Goal: Transaction & Acquisition: Obtain resource

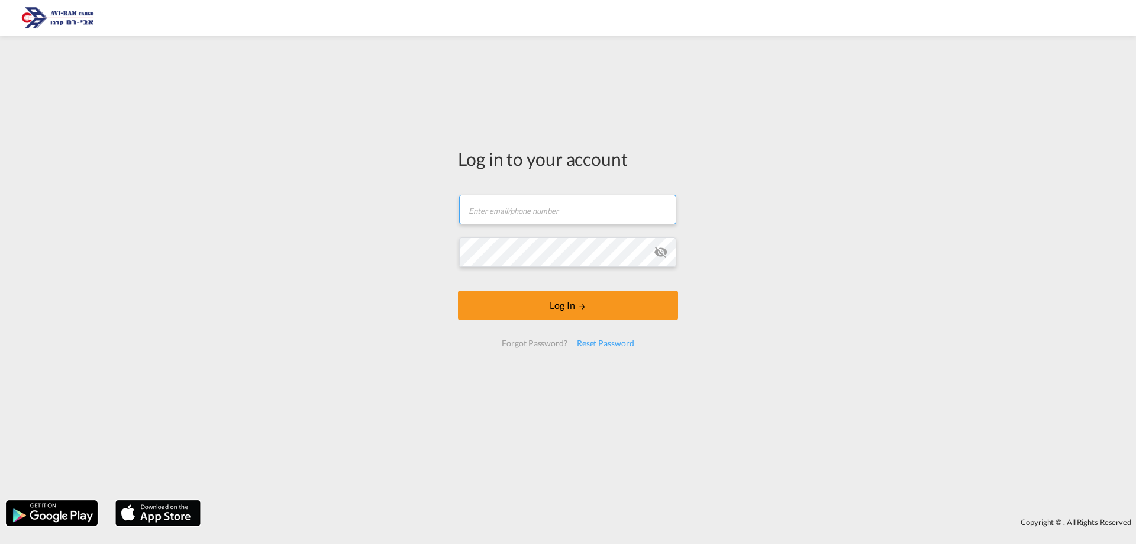
type input "[EMAIL_ADDRESS][DOMAIN_NAME]"
click at [505, 322] on form "[EMAIL_ADDRESS][DOMAIN_NAME] Email field is required Password field is required…" at bounding box center [568, 271] width 220 height 176
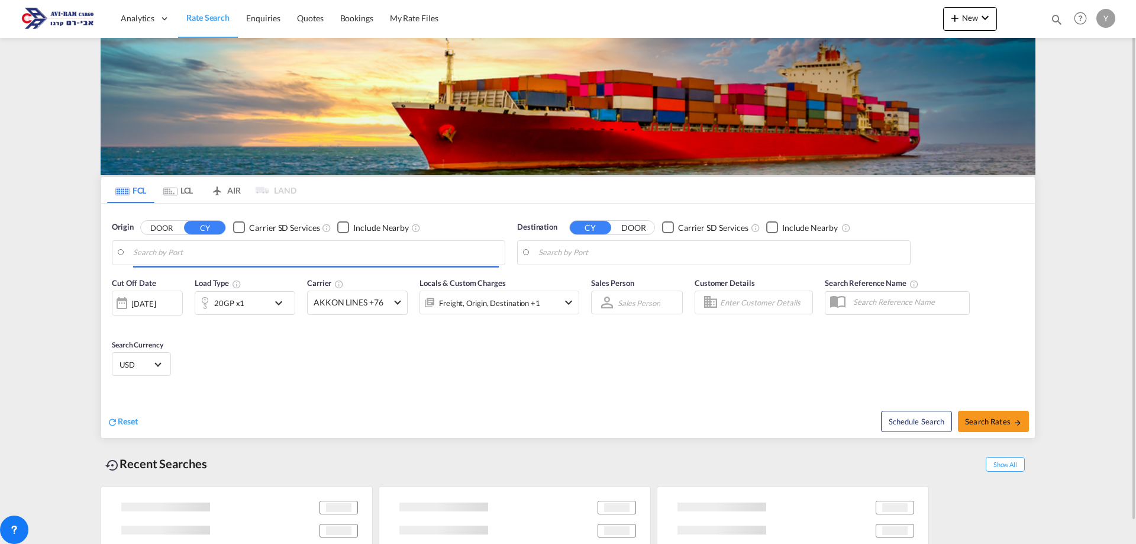
type input "[GEOGRAPHIC_DATA], ITTRS"
type input "Ashdod, ILASH"
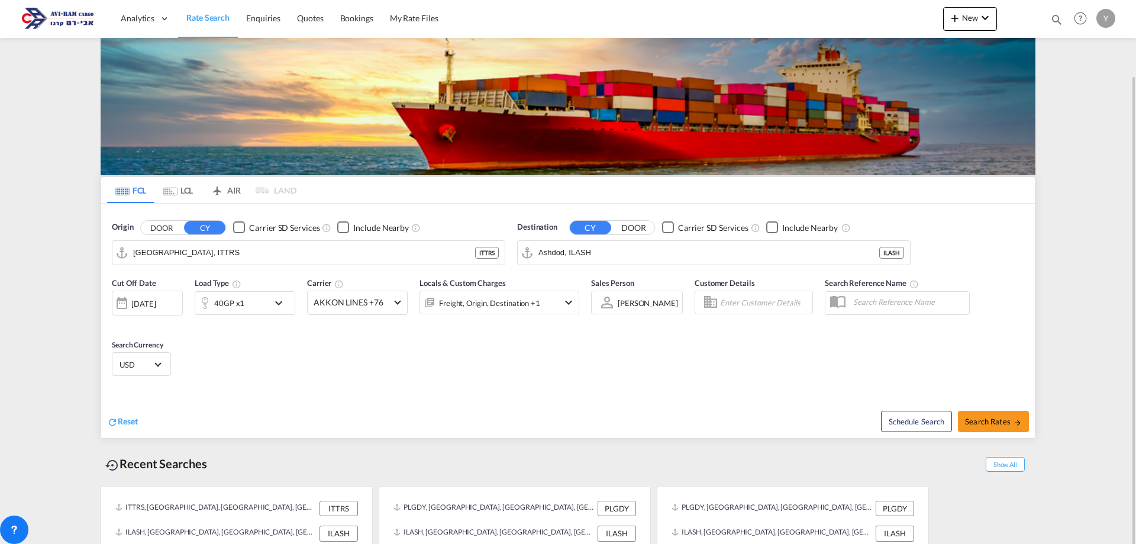
scroll to position [38, 0]
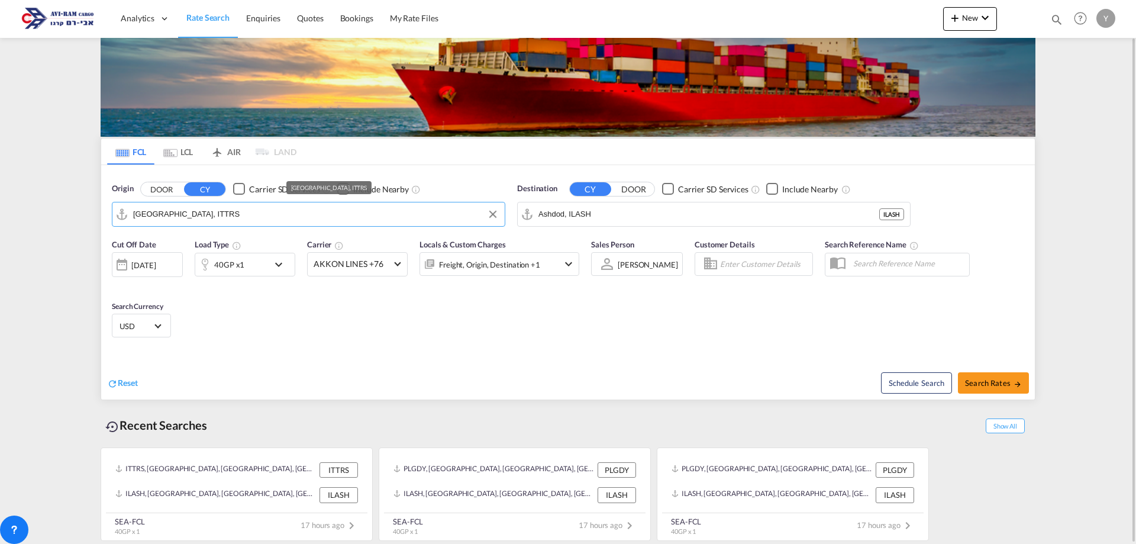
drag, startPoint x: 207, startPoint y: 205, endPoint x: 85, endPoint y: 212, distance: 122.2
click at [85, 212] on md-content "Analytics Dashboard Rate Search Enquiries Quotes Bookings" at bounding box center [568, 272] width 1136 height 544
drag, startPoint x: 191, startPoint y: 219, endPoint x: 128, endPoint y: 227, distance: 63.2
click at [128, 227] on div "Origin DOOR CY Carrier SD Services Include Nearby [GEOGRAPHIC_DATA], ITTRS ITTRS" at bounding box center [308, 205] width 405 height 56
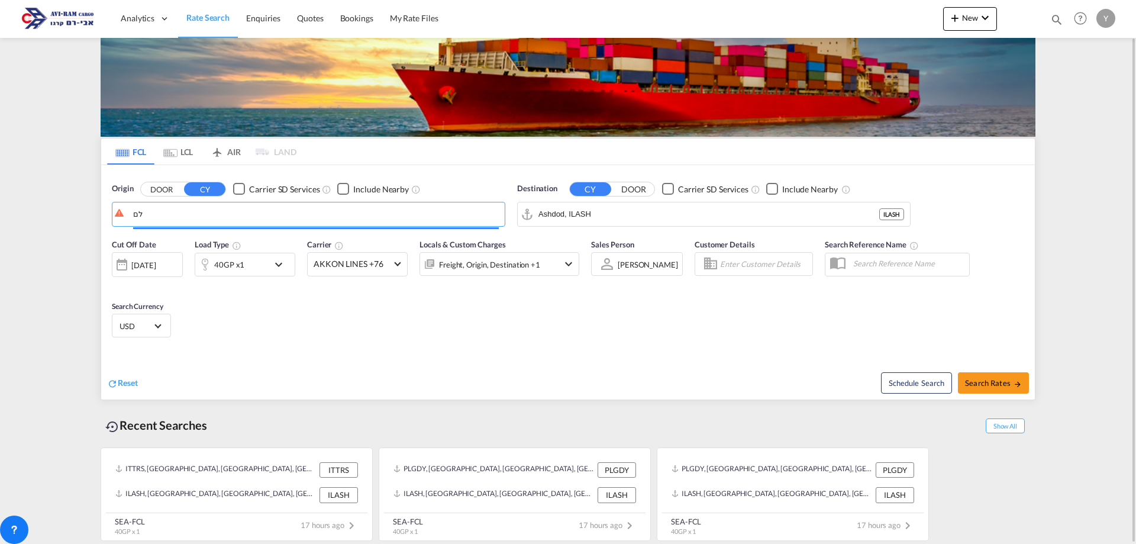
type input "ל"
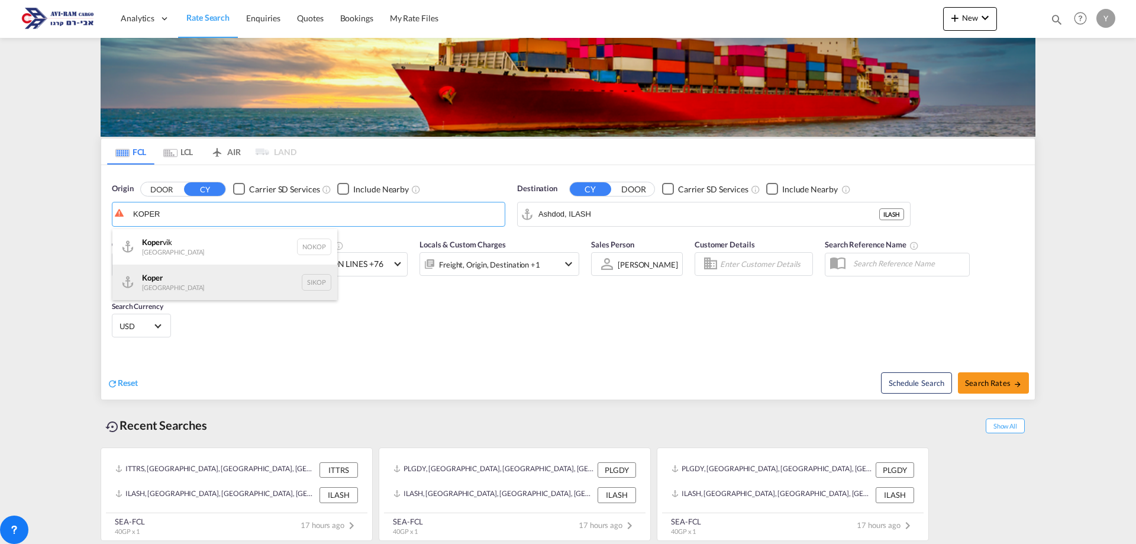
click at [149, 281] on div "Koper Slovenia SIKOP" at bounding box center [224, 283] width 225 height 36
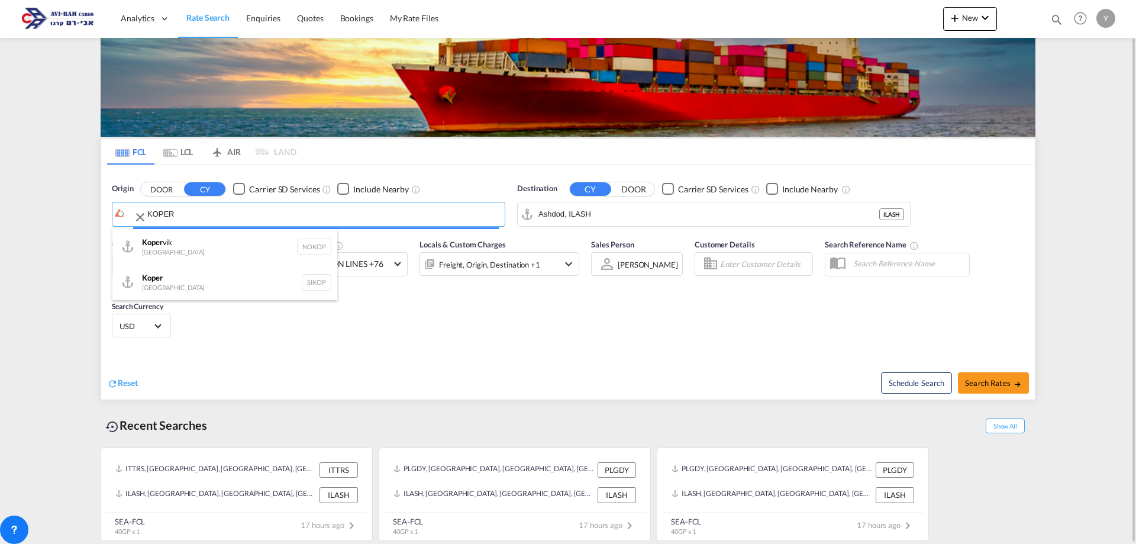
type input "Koper, SIKOP"
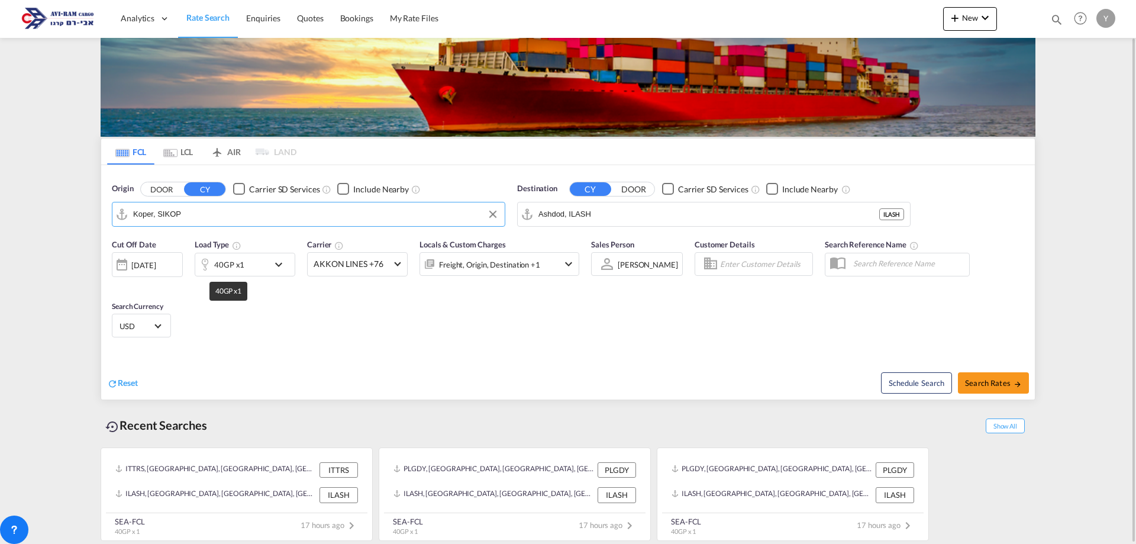
click at [217, 260] on div "40GP x1" at bounding box center [229, 264] width 30 height 17
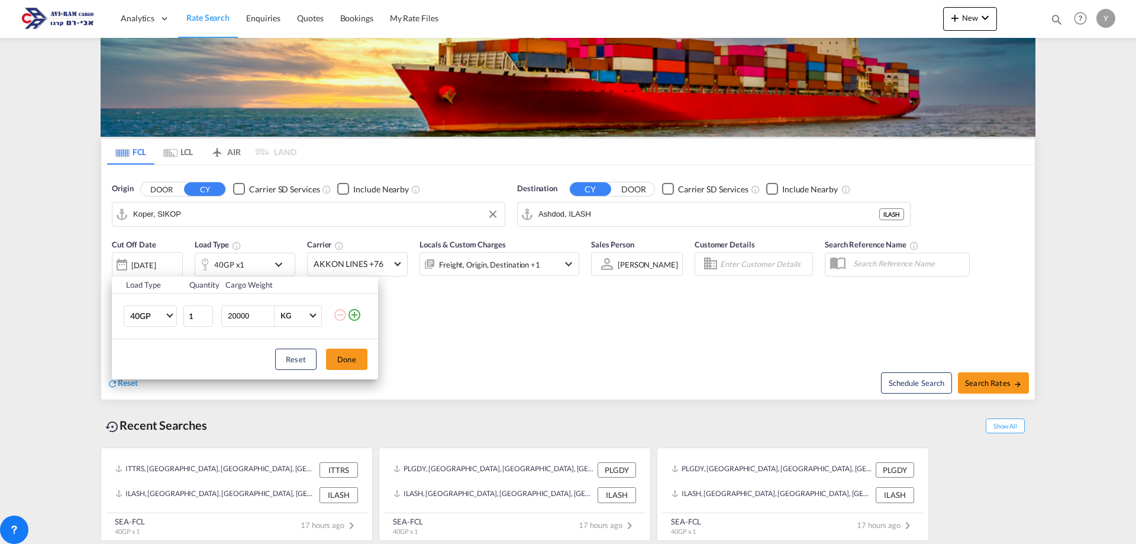
drag, startPoint x: 253, startPoint y: 319, endPoint x: 186, endPoint y: 334, distance: 68.6
click at [186, 334] on tr "40GP 20GP 40GP 40HC 45HC 20RE 40RE 40HR 20OT 40OT 20FR 40FR 40NR 20NR 45S 20TK …" at bounding box center [245, 316] width 266 height 46
drag, startPoint x: 251, startPoint y: 317, endPoint x: 219, endPoint y: 323, distance: 32.4
click at [219, 323] on td "5000 KG KG" at bounding box center [275, 316] width 115 height 46
type input "10000"
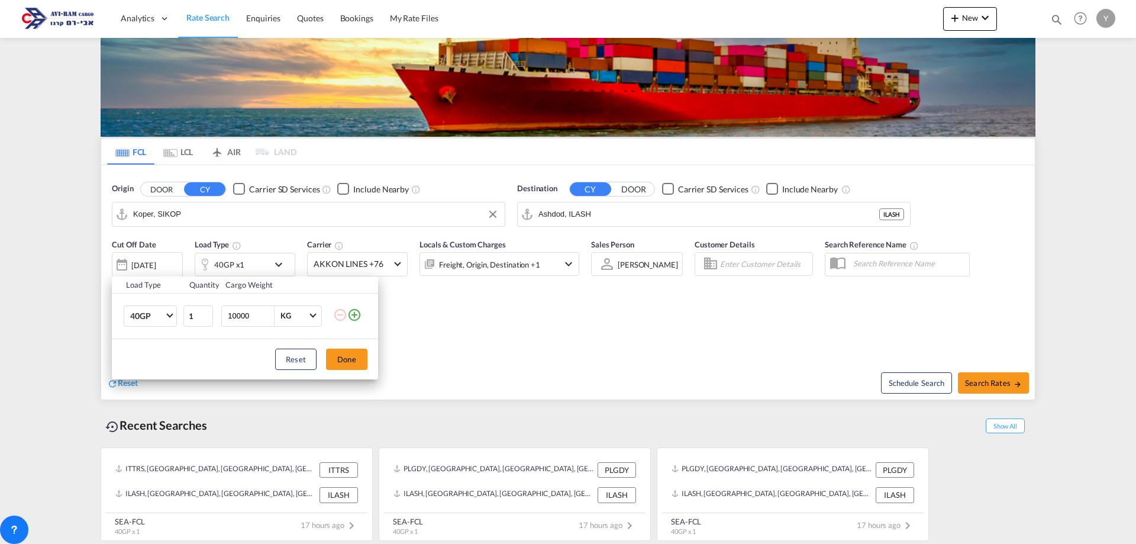
click at [165, 327] on td "40GP 20GP 40GP 40HC 45HC 20RE 40RE 40HR 20OT 40OT 20FR 40FR 40NR 20NR 45S 20TK …" at bounding box center [147, 316] width 70 height 46
click at [169, 313] on span "Choose: \a40GP" at bounding box center [169, 314] width 7 height 7
click at [156, 292] on md-option "20GP" at bounding box center [161, 287] width 80 height 28
click at [360, 366] on button "Done" at bounding box center [346, 359] width 41 height 21
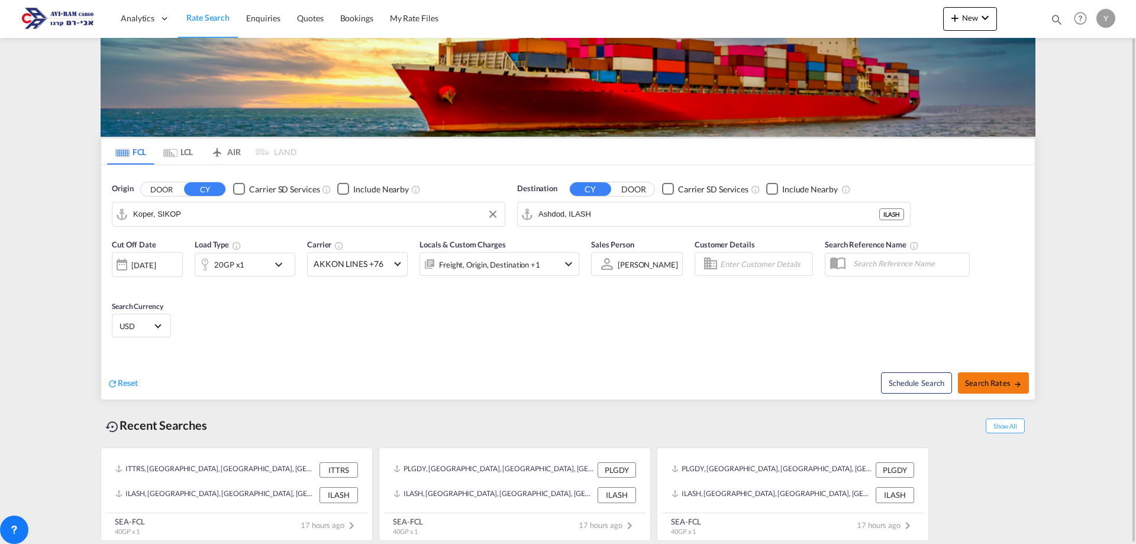
click at [1013, 384] on span "Search Rates" at bounding box center [993, 382] width 57 height 9
type input "SIKOP to ILASH / [DATE]"
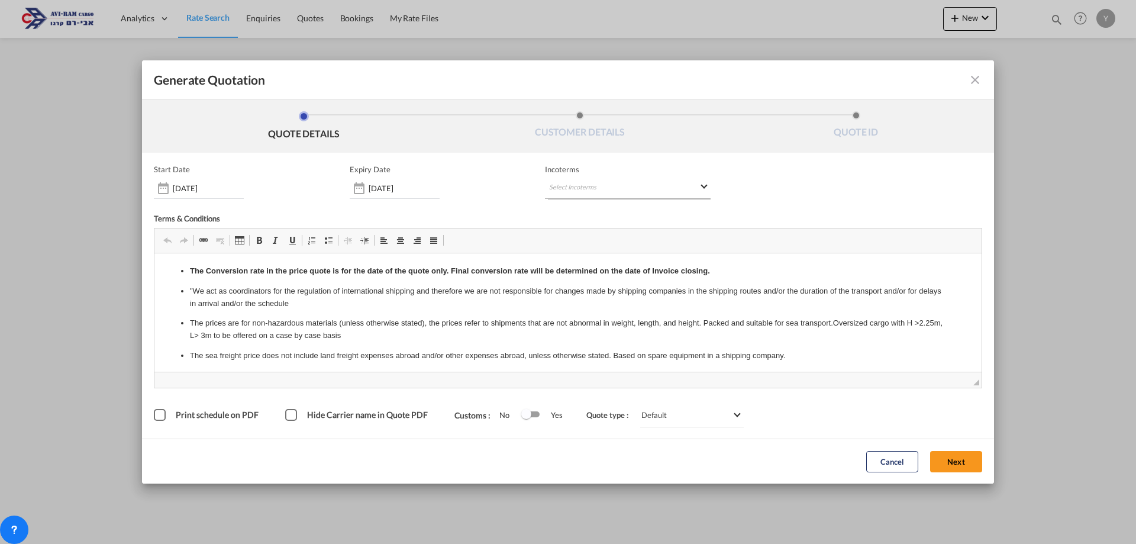
click at [562, 191] on md-select "Select Incoterms FOB - import Free on Board DDP - export Delivery Duty Paid CFR…" at bounding box center [628, 188] width 166 height 21
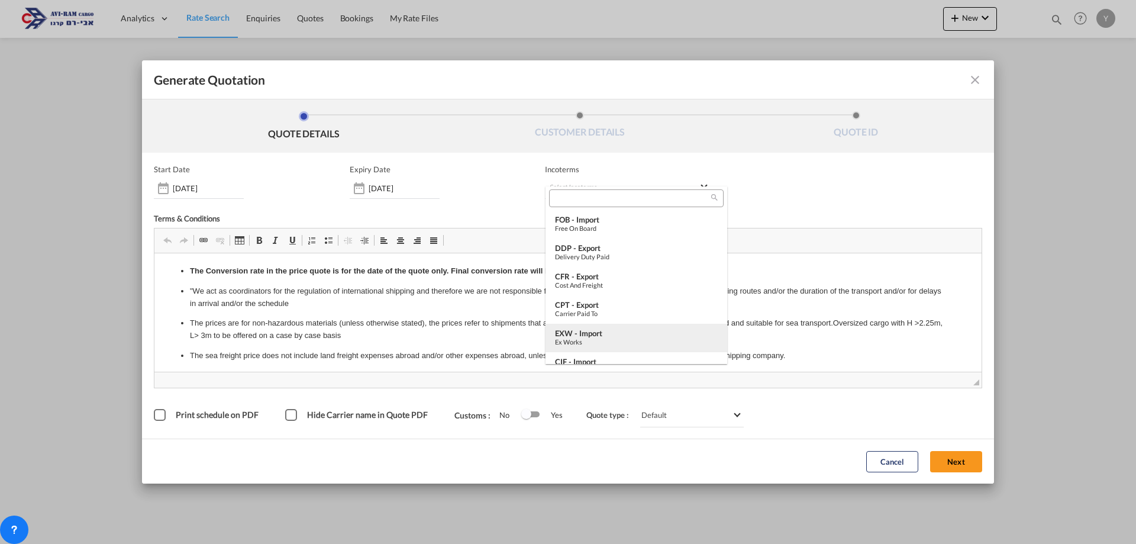
click at [604, 327] on md-option "EXW - import Ex Works" at bounding box center [637, 338] width 182 height 28
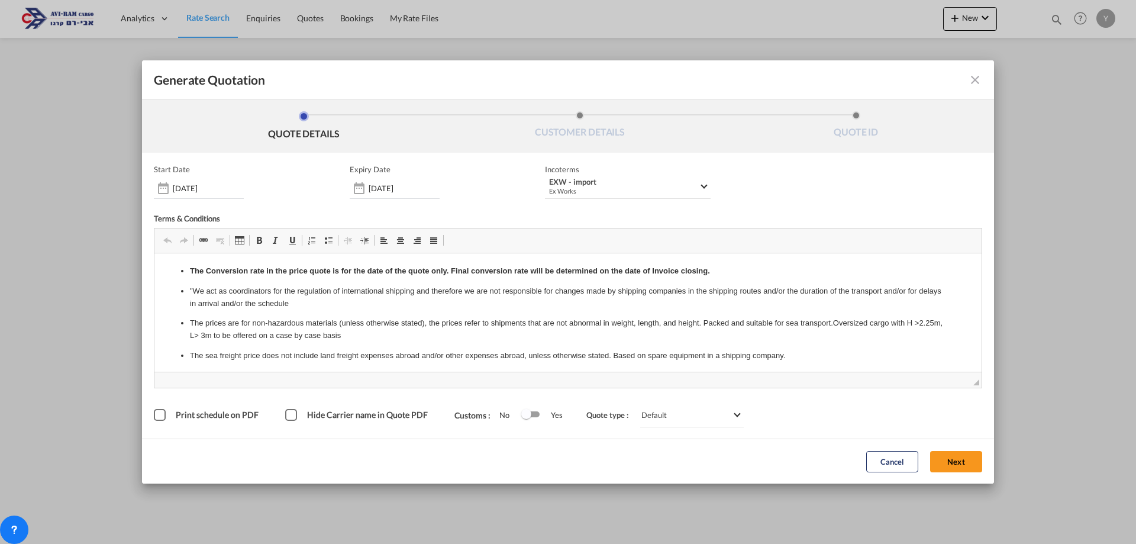
click at [294, 417] on div "Hide Carrier name in Quote PDF" at bounding box center [291, 415] width 12 height 12
click at [959, 463] on button "Next" at bounding box center [956, 461] width 52 height 21
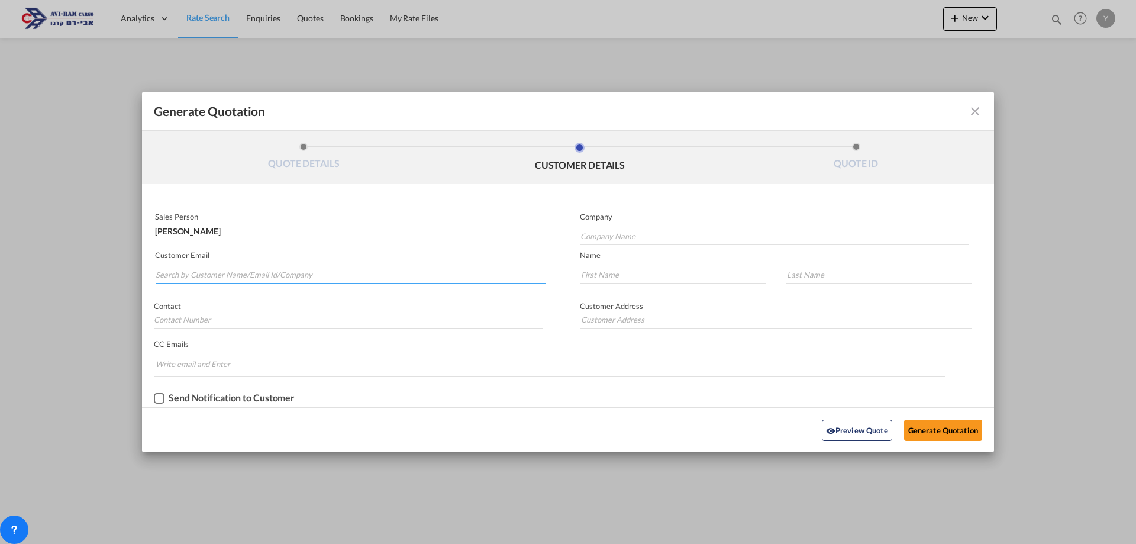
click at [202, 275] on input "Search by Customer Name/Email Id/Company" at bounding box center [351, 275] width 390 height 18
click at [603, 236] on input "Company Name" at bounding box center [775, 236] width 388 height 18
type input "י"
type input "H"
type input "O"
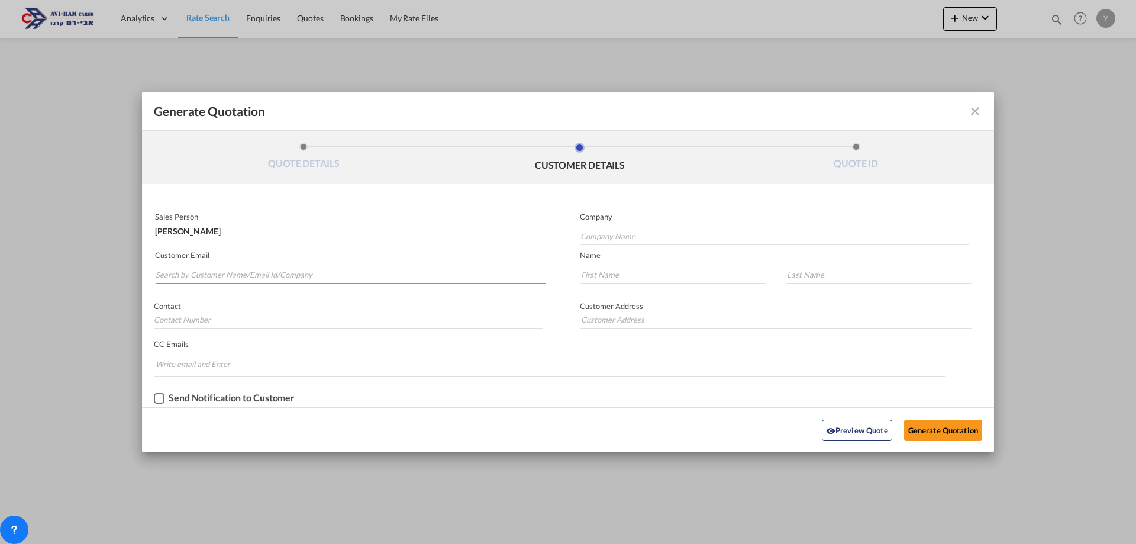
click at [307, 282] on md-autocomplete-wrap "Generate QuotationQUOTE ..." at bounding box center [350, 272] width 391 height 24
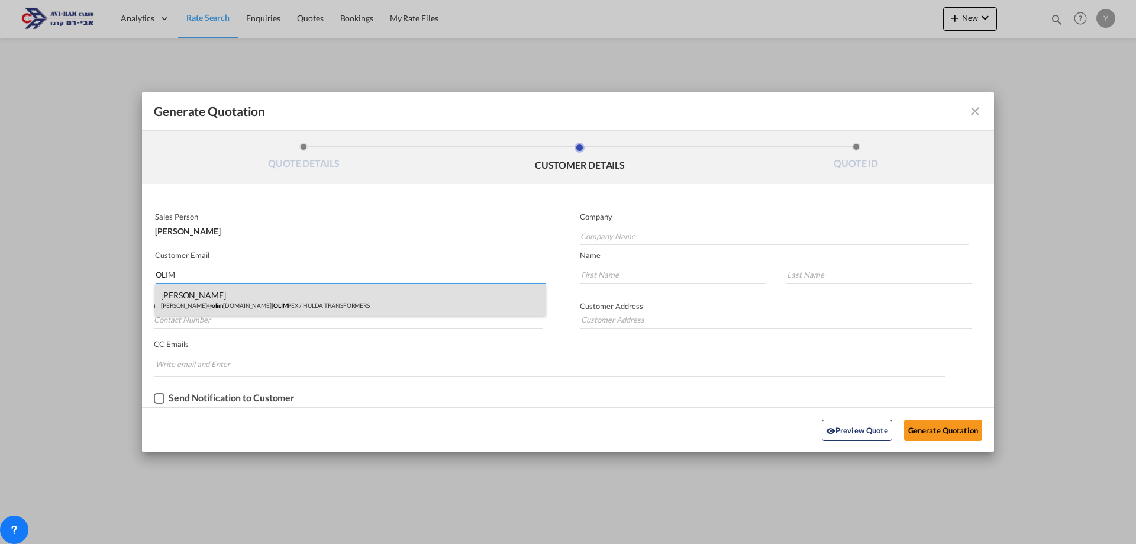
type input "OLIM"
click at [290, 294] on div "[PERSON_NAME] [PERSON_NAME]@ olim [DOMAIN_NAME] | OLIM PEX / HULDA TRANSFORMERS" at bounding box center [350, 300] width 391 height 32
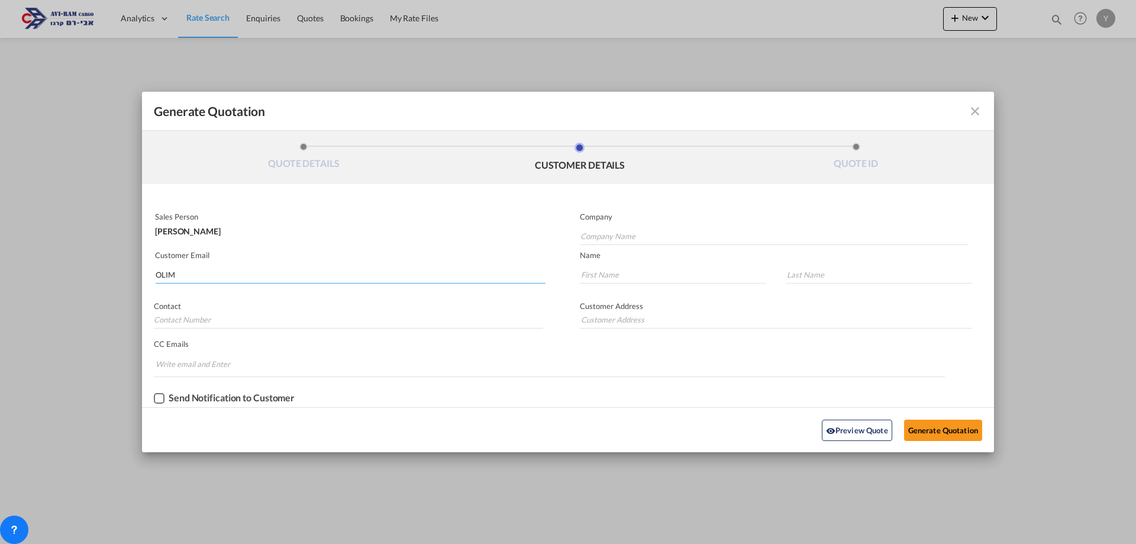
type input "OLIMPEX / HULDA TRANSFORMERS"
type input "[PERSON_NAME][EMAIL_ADDRESS][DOMAIN_NAME]"
type input "[PERSON_NAME]"
type input "058-574-2723"
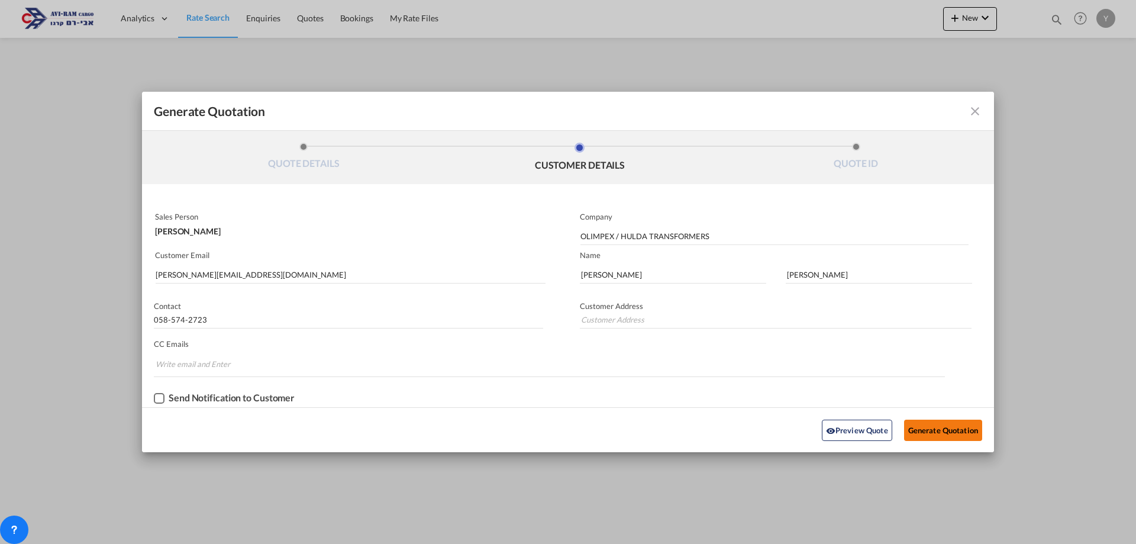
click at [938, 421] on button "Generate Quotation" at bounding box center [943, 430] width 78 height 21
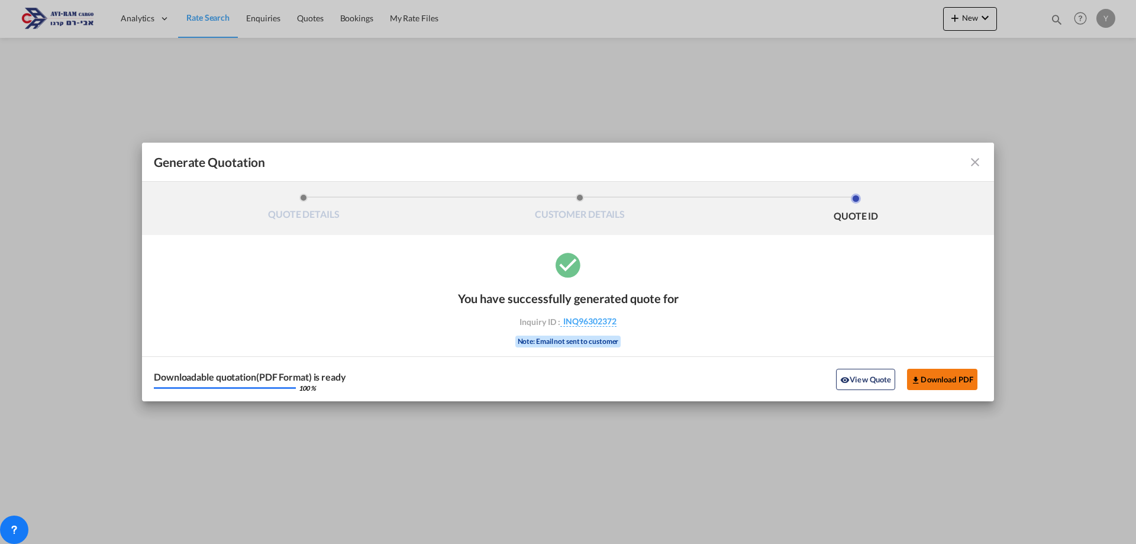
click at [919, 379] on md-icon "icon-download" at bounding box center [915, 379] width 9 height 9
